Goal: Task Accomplishment & Management: Manage account settings

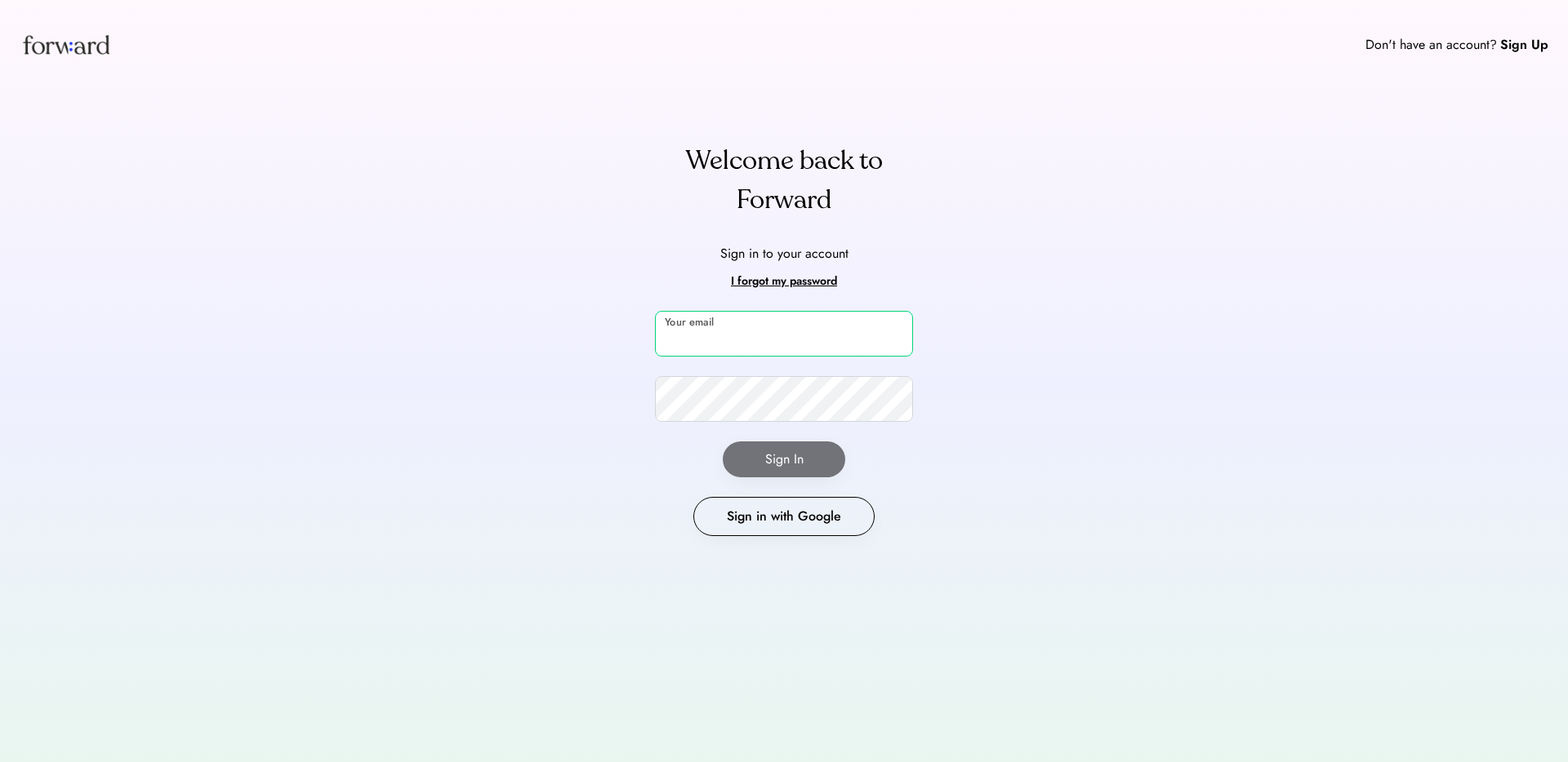
click at [734, 333] on input "email" at bounding box center [784, 334] width 258 height 45
type input "**********"
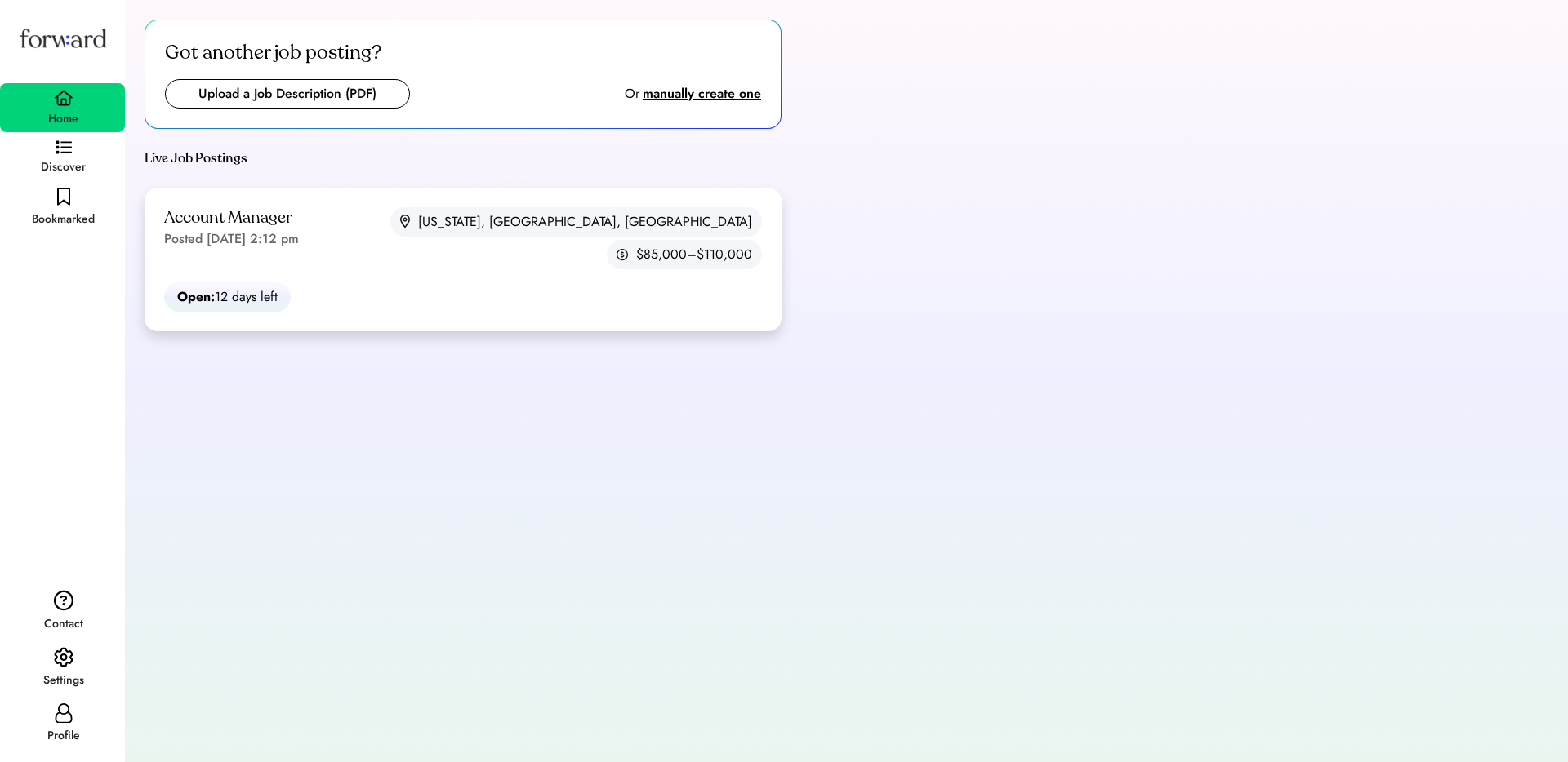
click at [299, 215] on div "Account Manager Posted Aug 6, 2025 2:12 pm" at bounding box center [231, 228] width 134 height 42
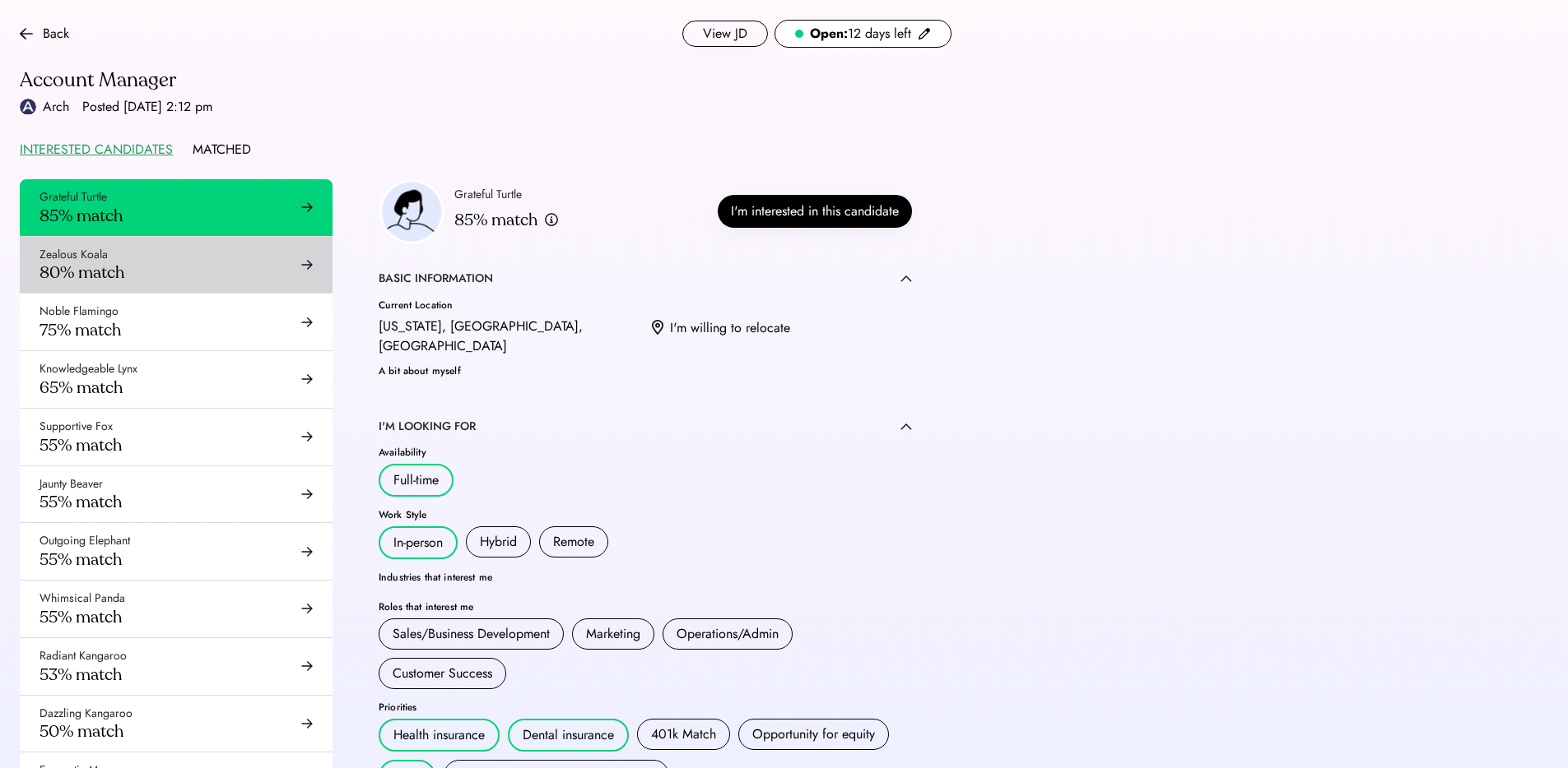
click at [107, 278] on div "80% match" at bounding box center [81, 273] width 85 height 21
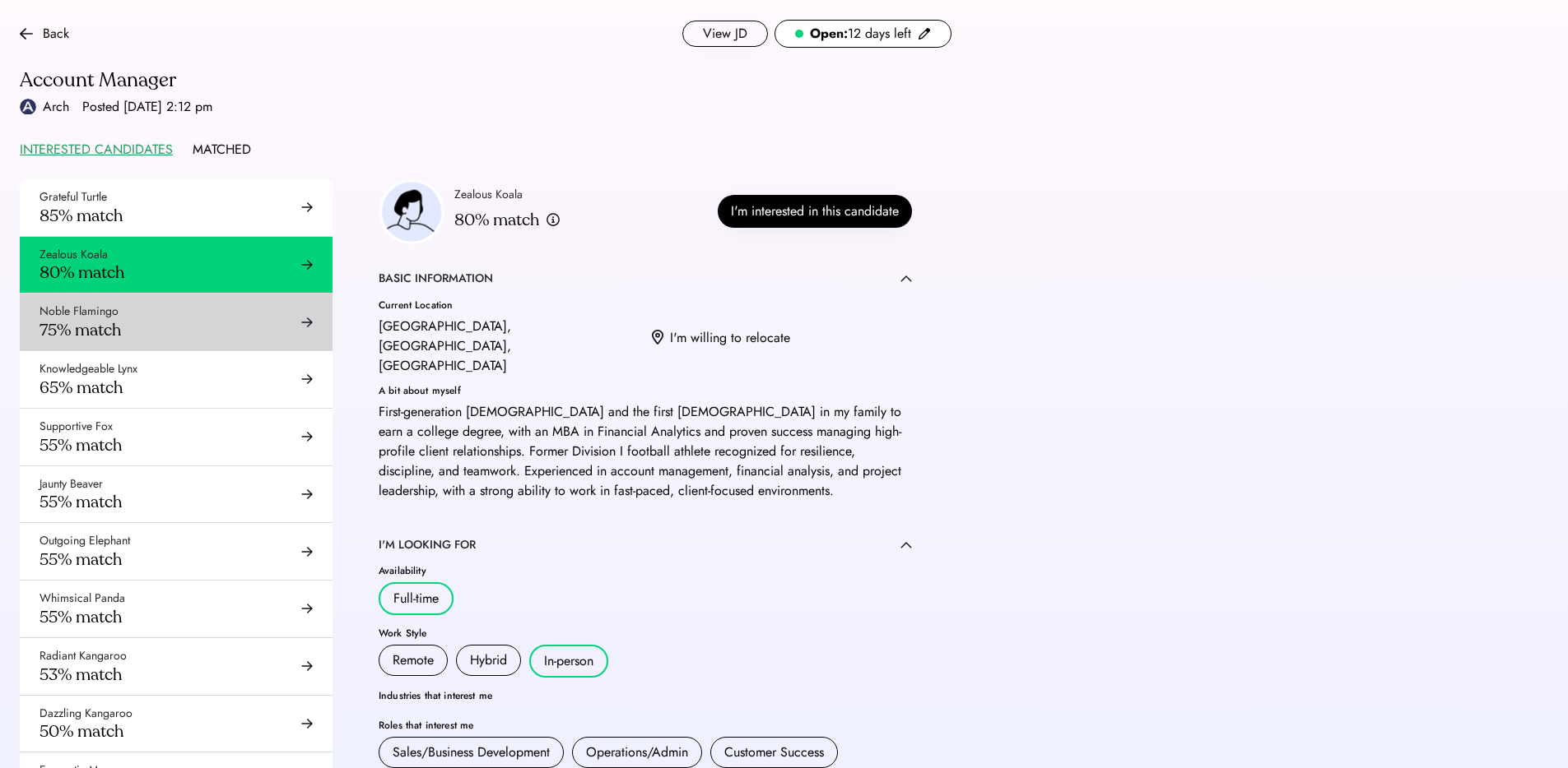
click at [220, 323] on div "Noble Flamingo 75% match" at bounding box center [177, 322] width 313 height 57
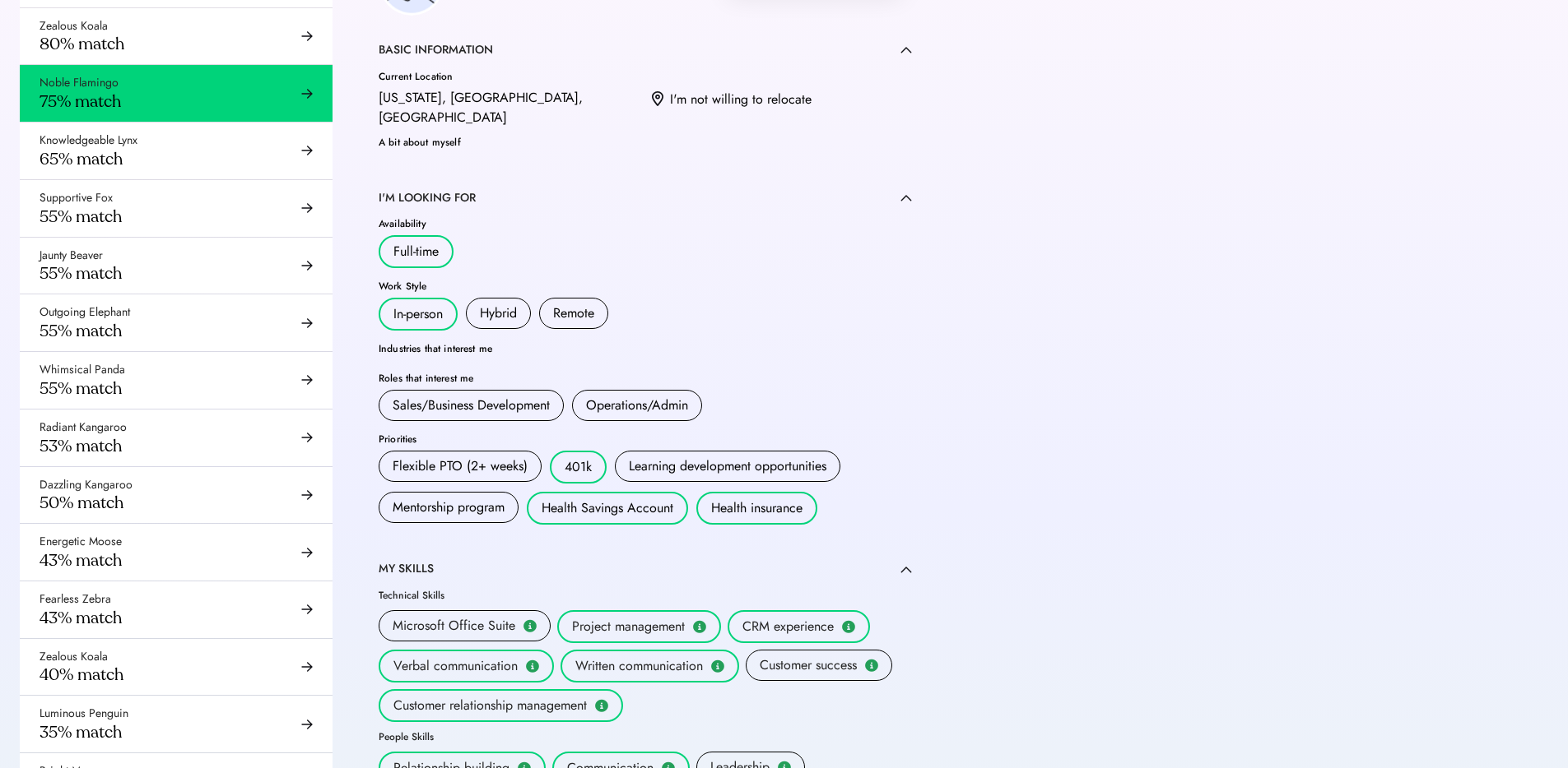
scroll to position [211, 0]
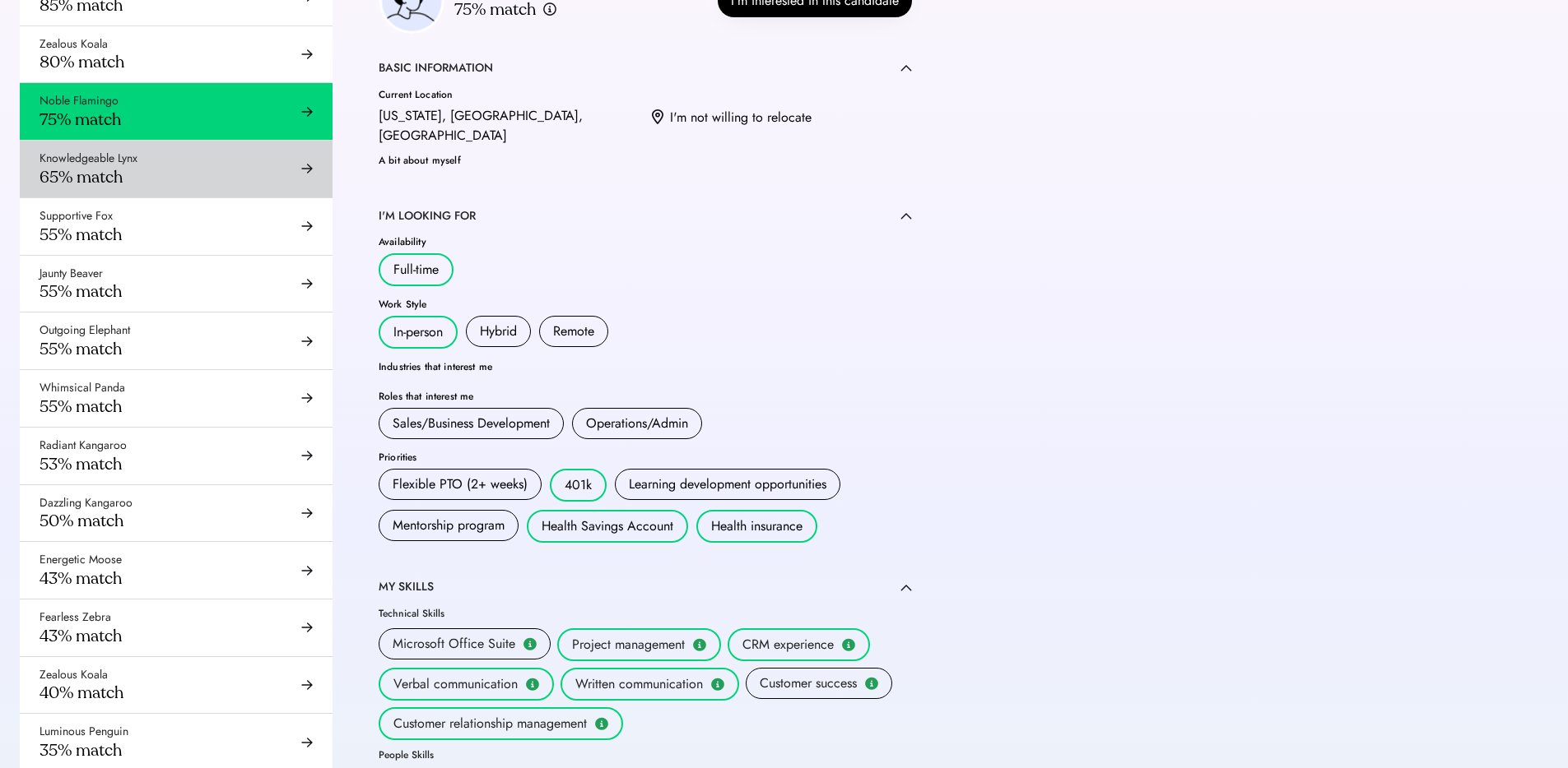
click at [150, 176] on div "Knowledgeable Lynx 65% match" at bounding box center [177, 169] width 313 height 57
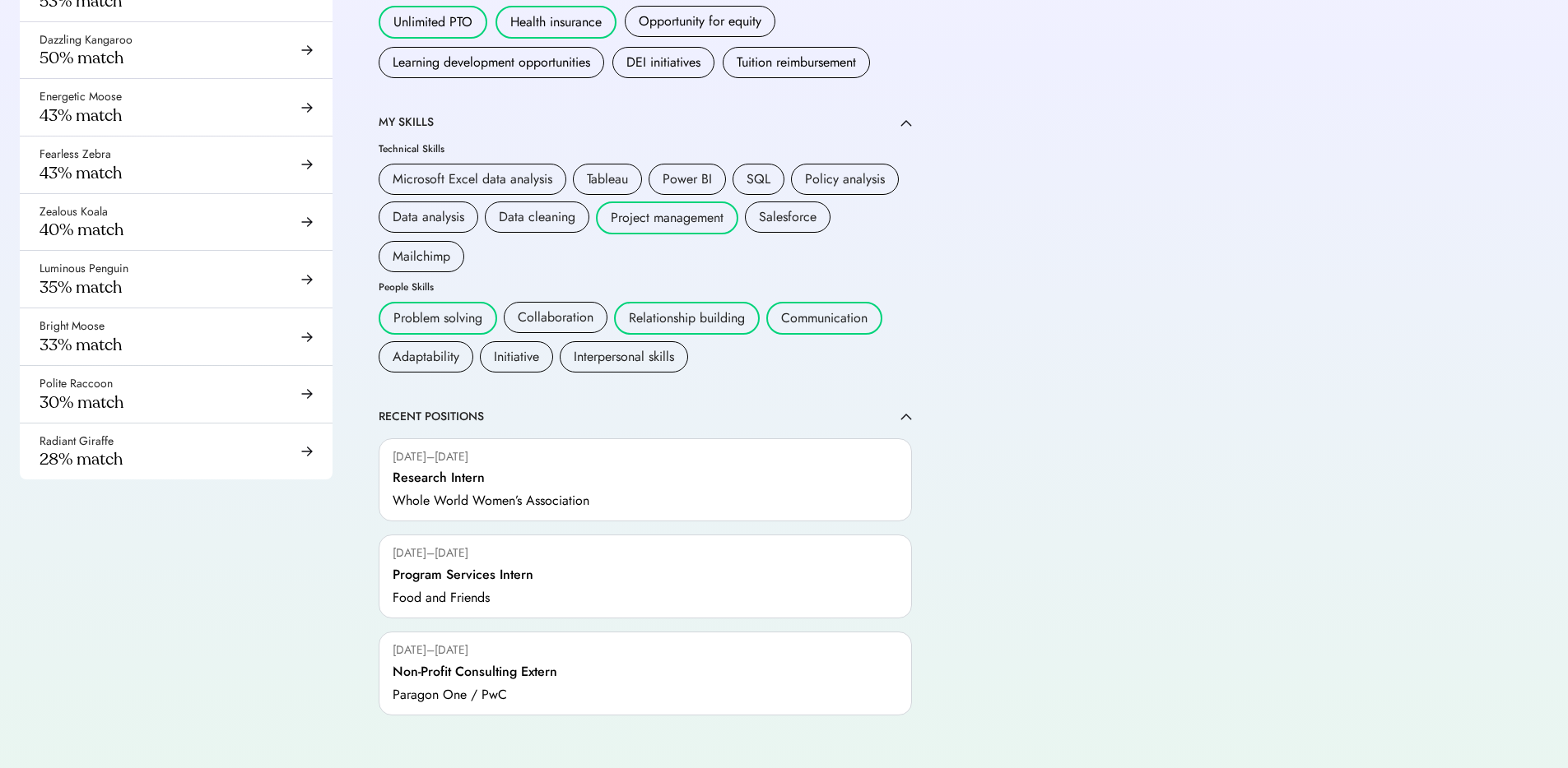
scroll to position [118, 0]
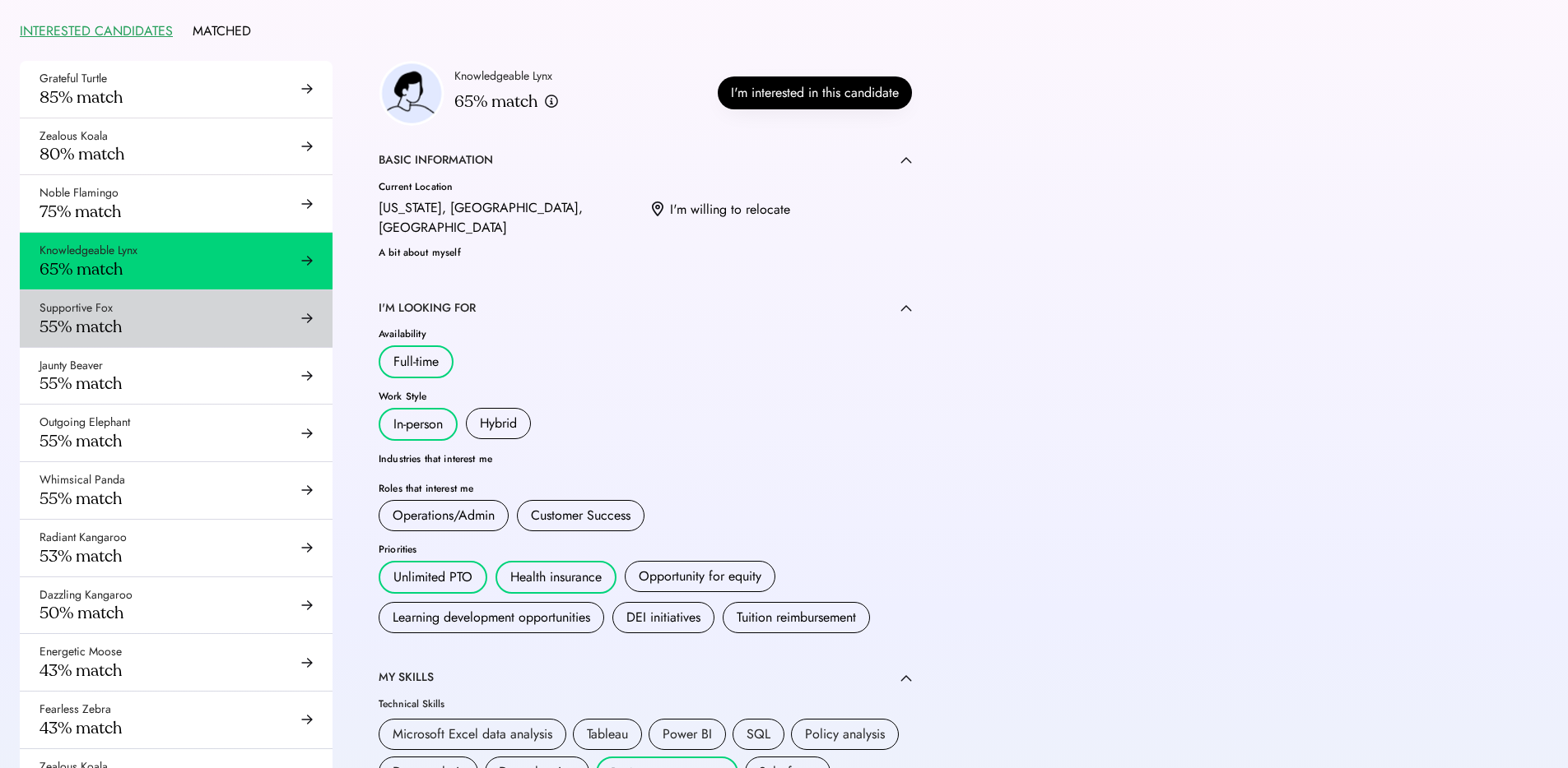
drag, startPoint x: 105, startPoint y: 308, endPoint x: 115, endPoint y: 308, distance: 10.0
click at [105, 308] on div "Supportive Fox" at bounding box center [75, 308] width 73 height 16
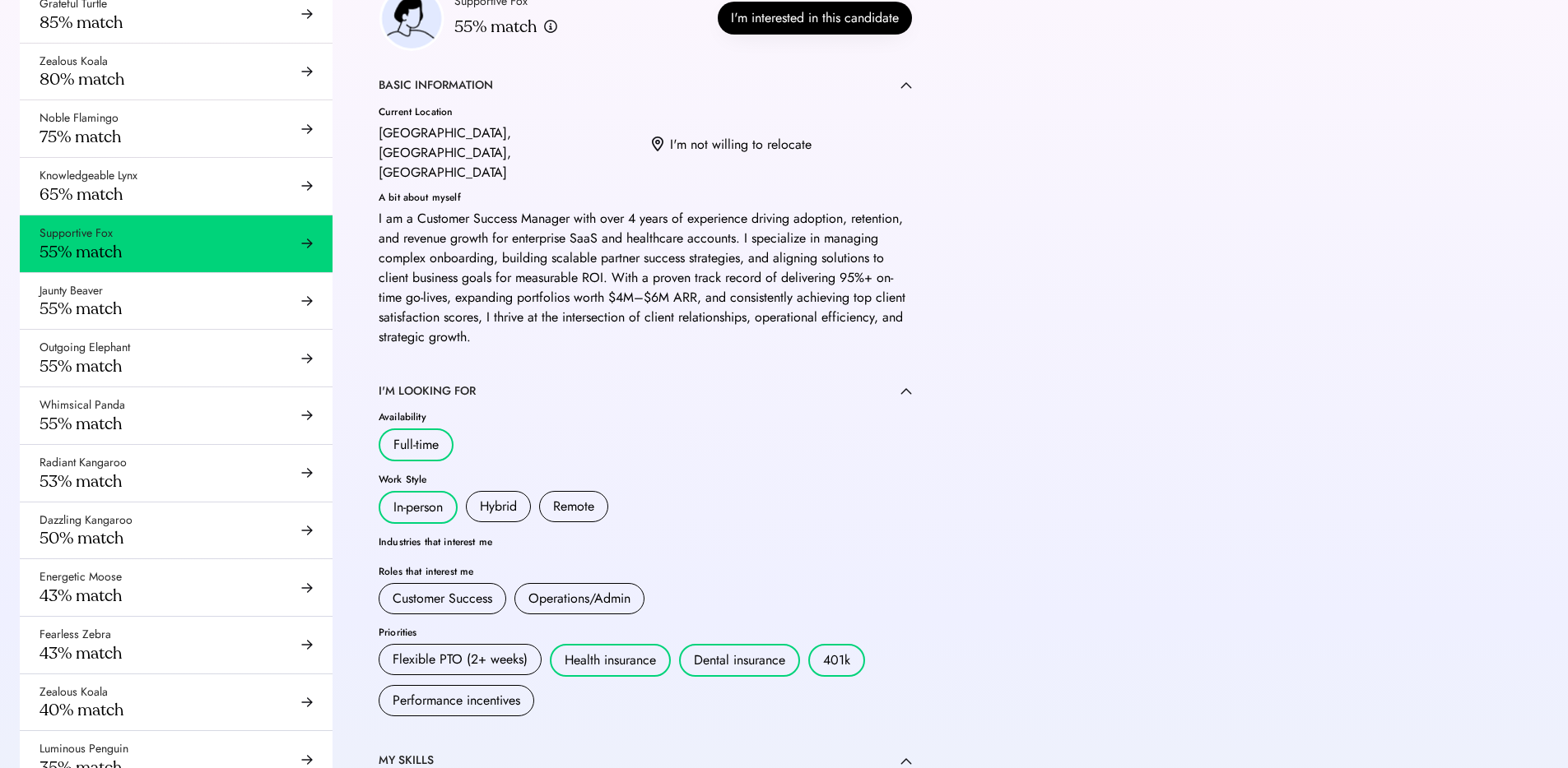
scroll to position [498, 0]
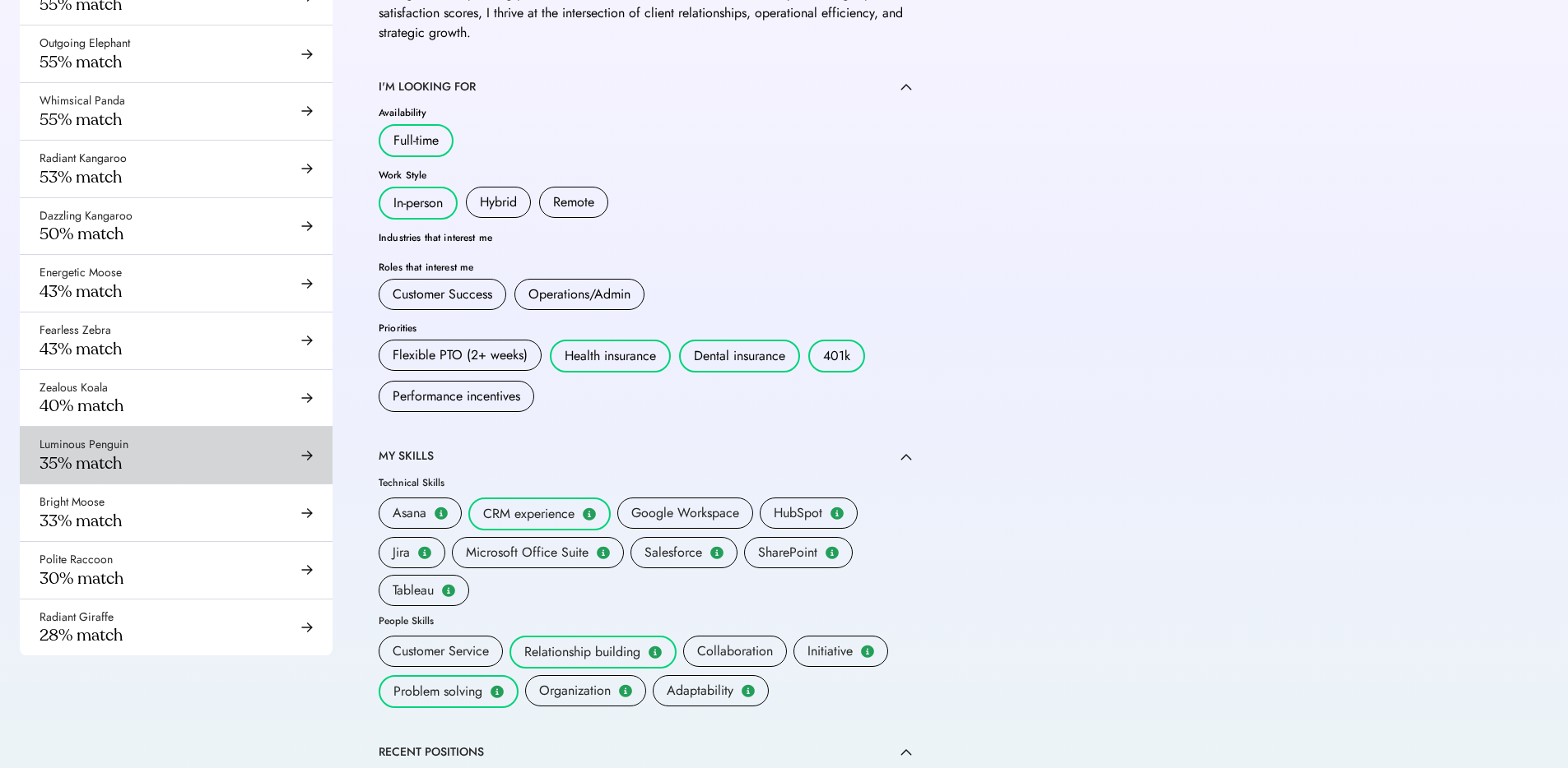
click at [114, 476] on div "Luminous Penguin 35% match" at bounding box center [177, 456] width 313 height 57
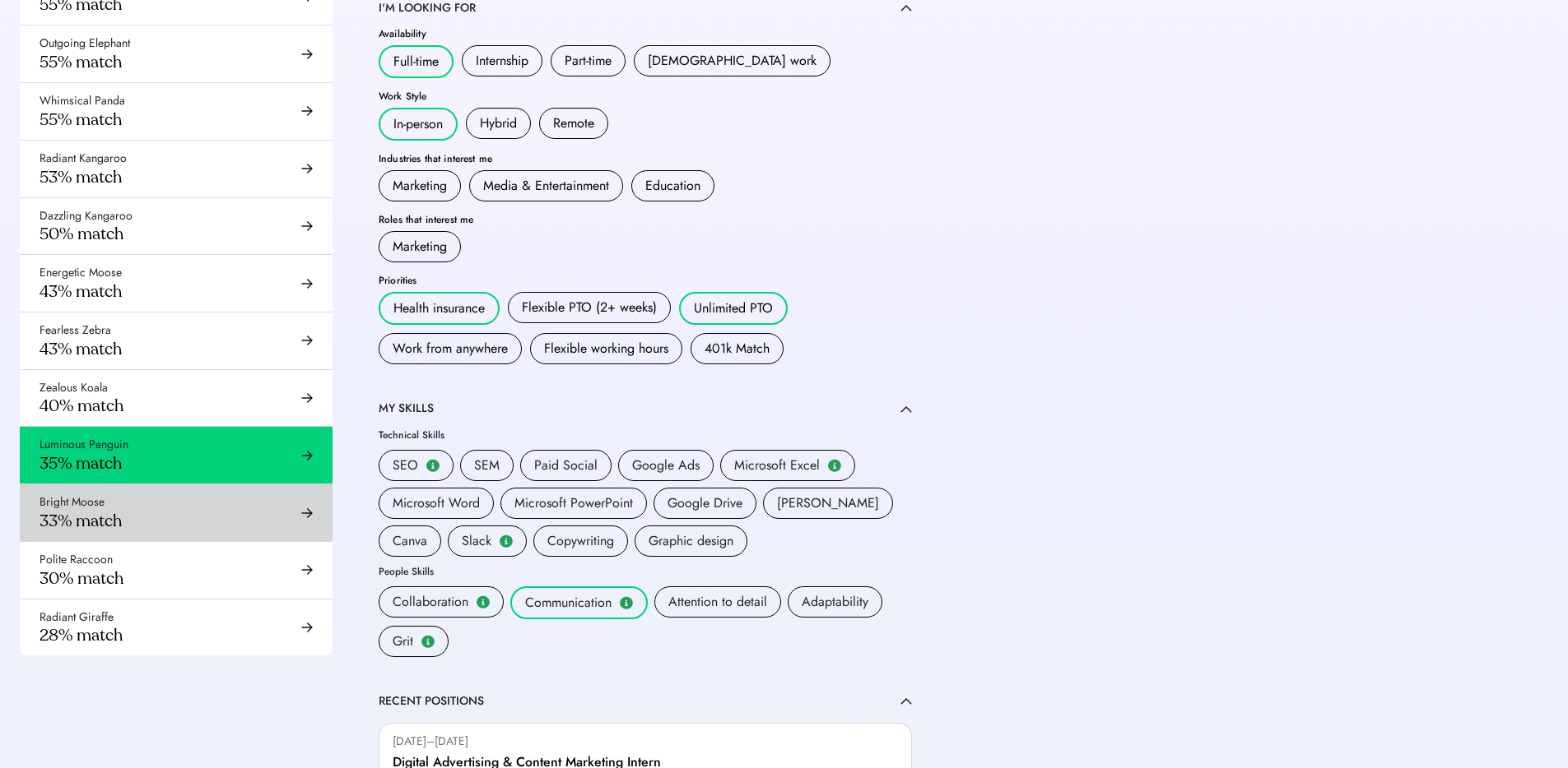
click at [155, 537] on div "Bright Moose 33% match" at bounding box center [177, 513] width 313 height 57
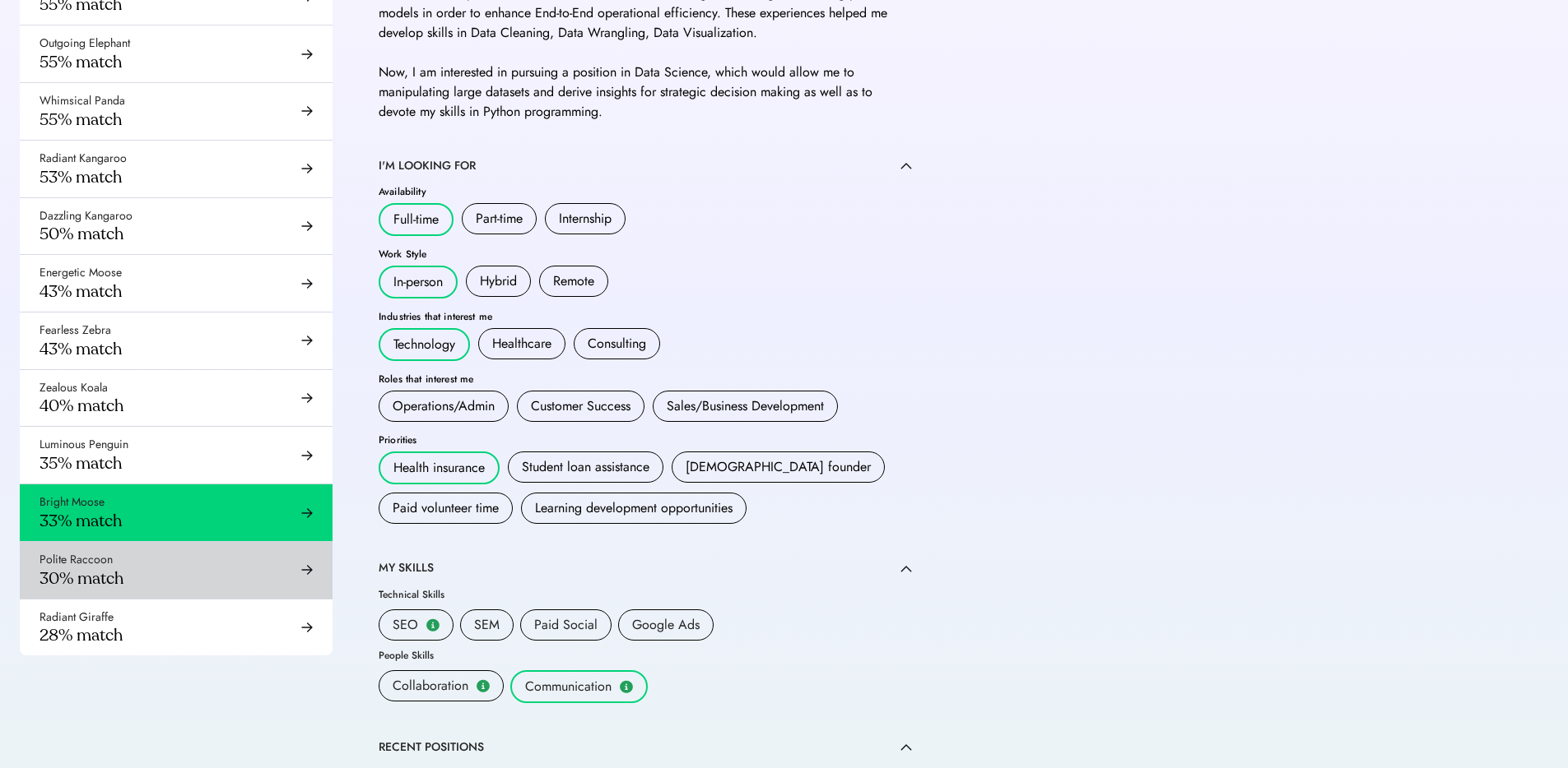
click at [158, 567] on div "Polite Raccoon 30% match" at bounding box center [177, 571] width 313 height 57
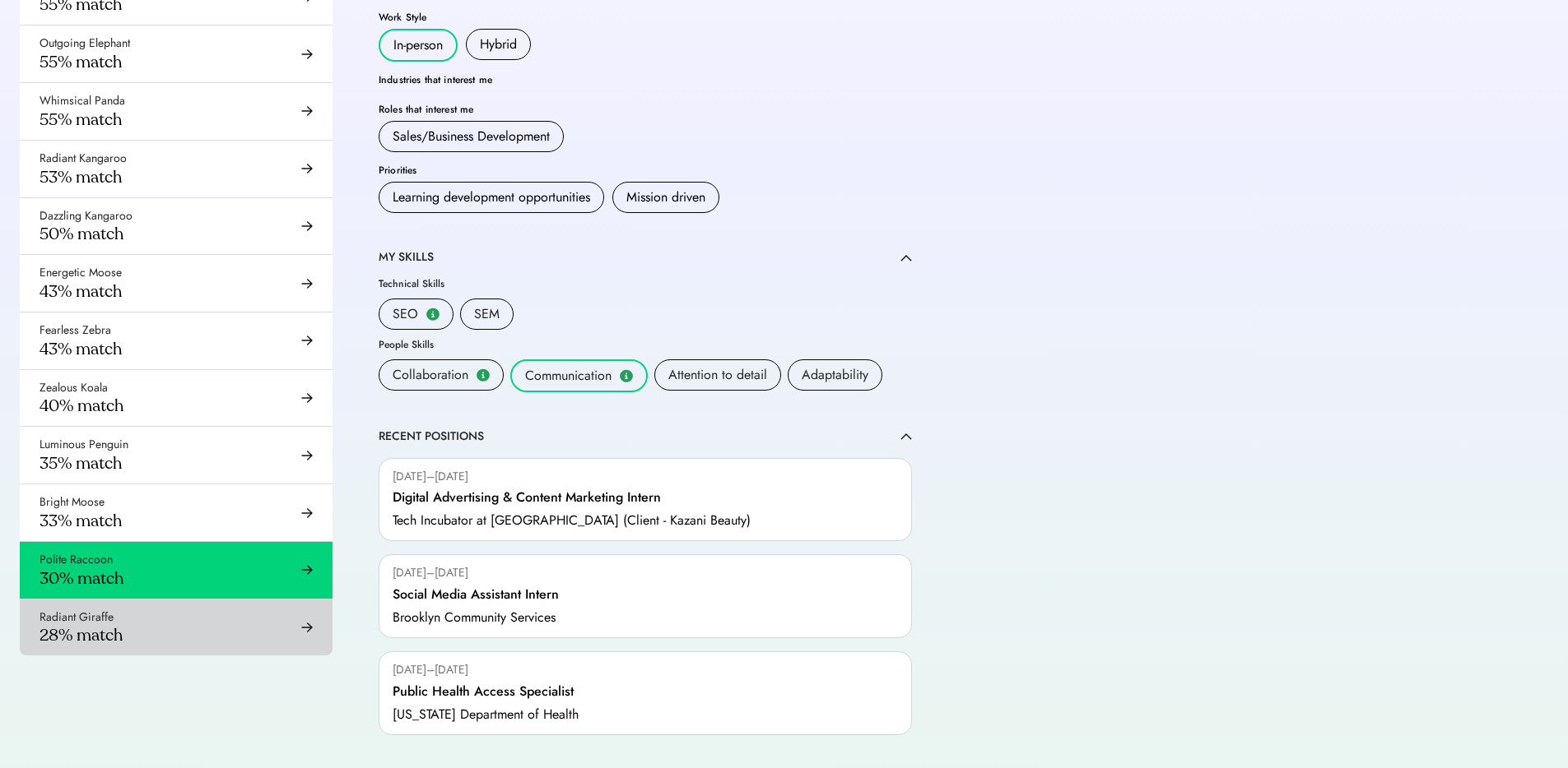
click at [168, 611] on div "Radiant Giraffe 28% match" at bounding box center [177, 629] width 313 height 57
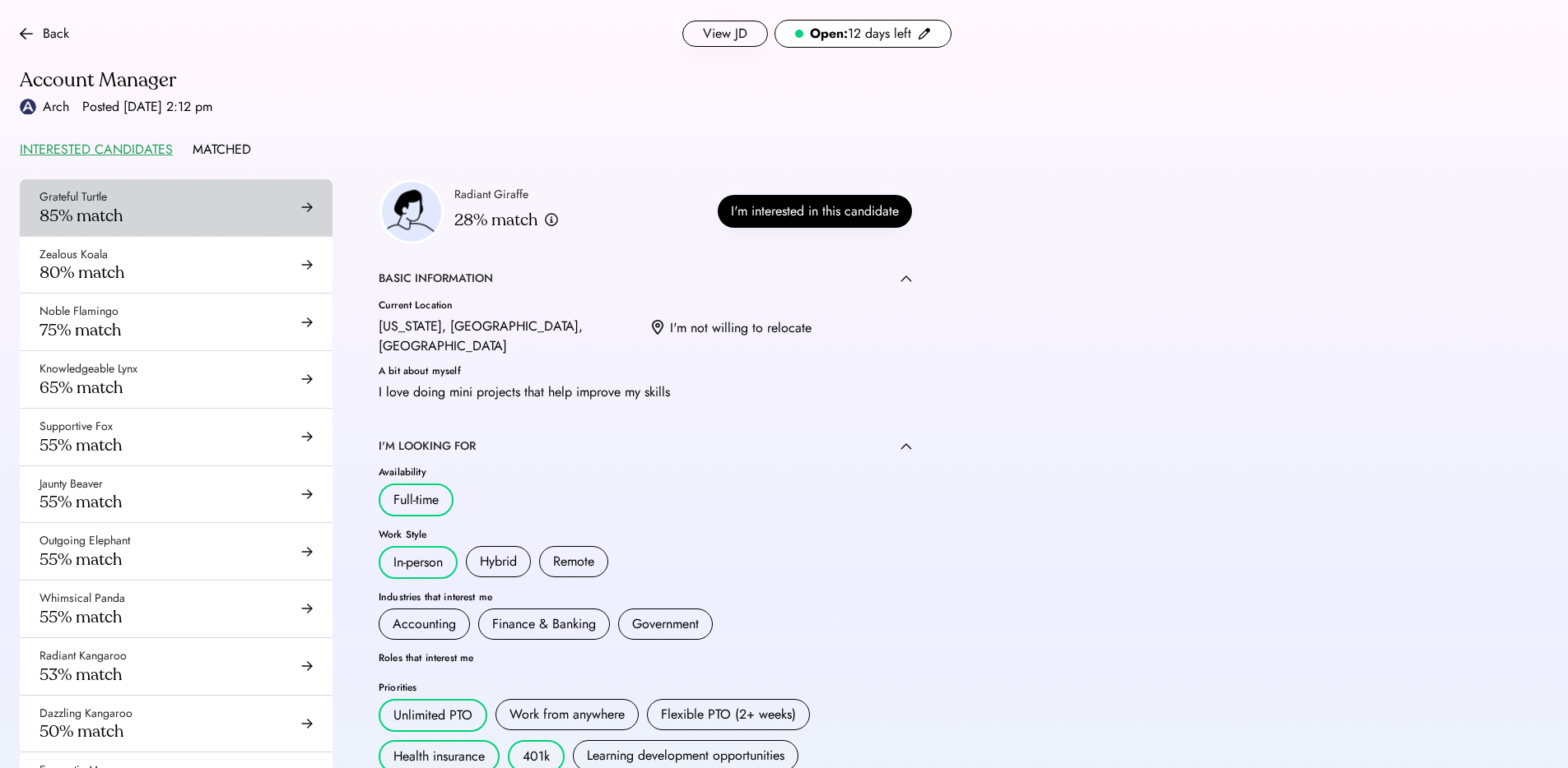
click at [206, 219] on div "Grateful Turtle 85% match" at bounding box center [177, 208] width 313 height 57
